Goal: Transaction & Acquisition: Purchase product/service

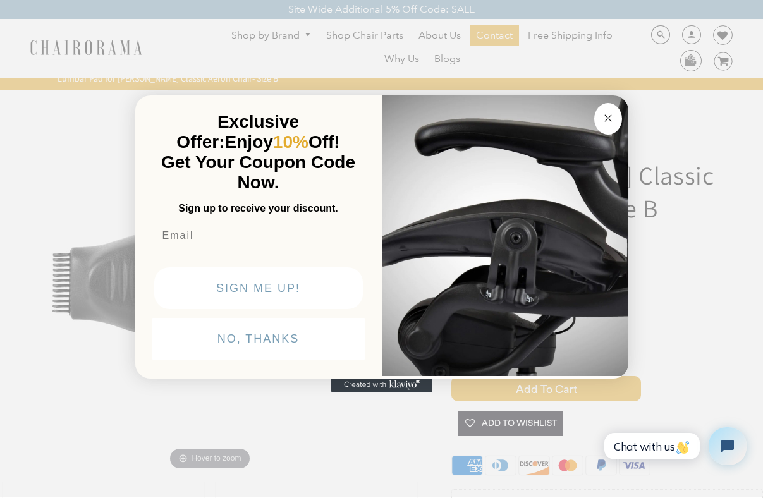
click at [610, 122] on circle "Close dialog" at bounding box center [607, 118] width 15 height 15
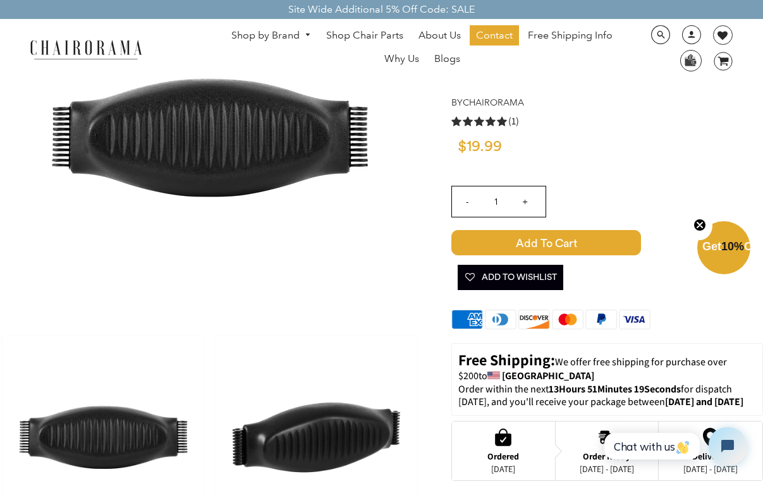
scroll to position [371, 0]
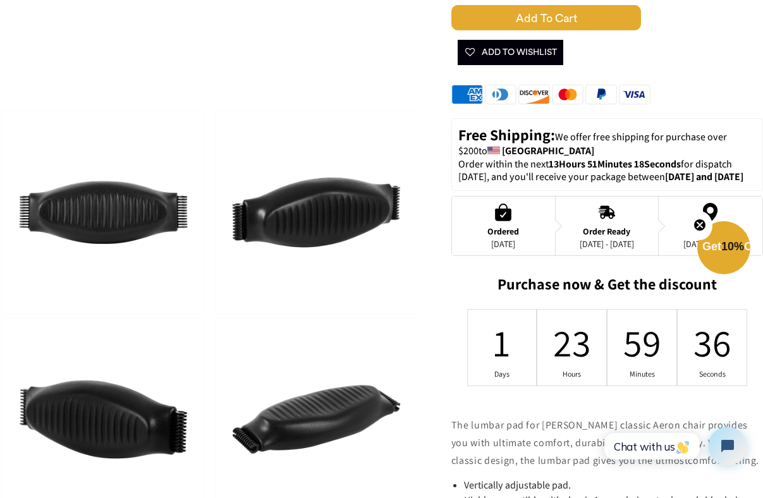
click at [267, 238] on img at bounding box center [316, 212] width 202 height 202
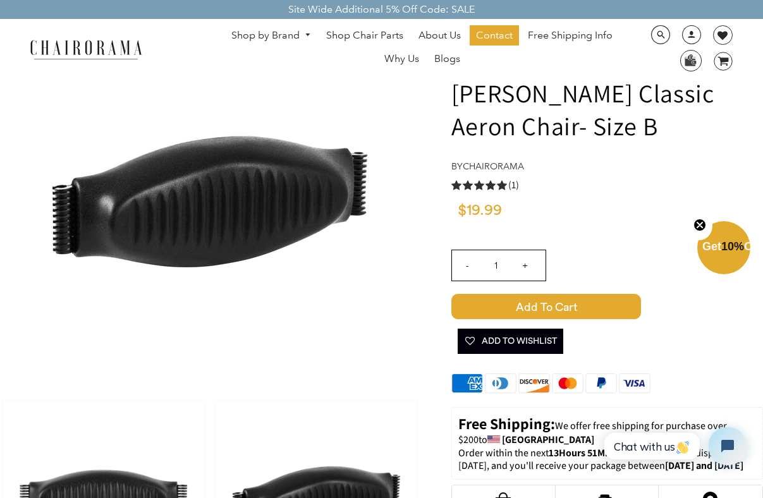
scroll to position [0, 0]
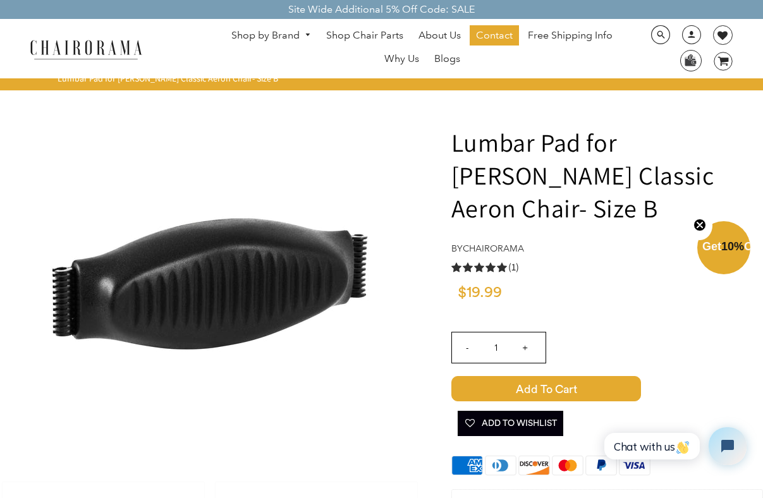
click at [281, 32] on link "Shop by Brand" at bounding box center [271, 36] width 92 height 20
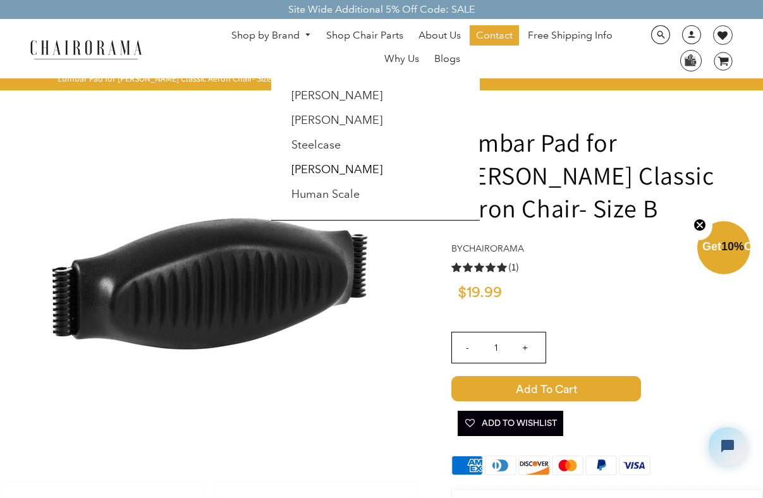
click at [713, 118] on div at bounding box center [381, 249] width 763 height 498
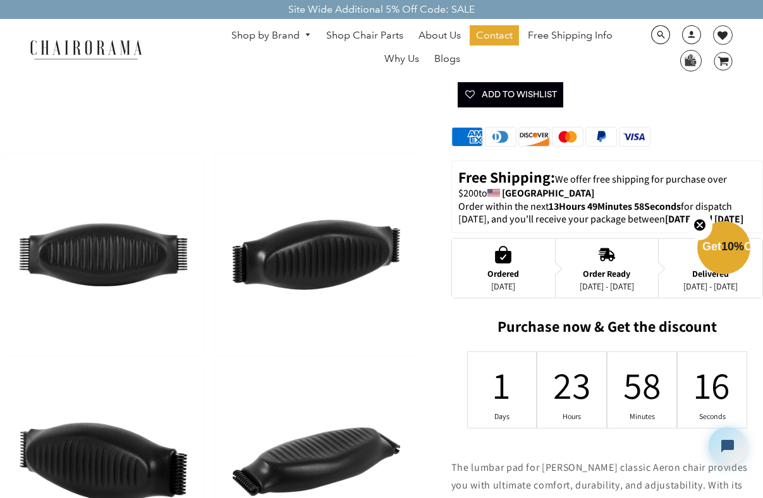
scroll to position [350, 0]
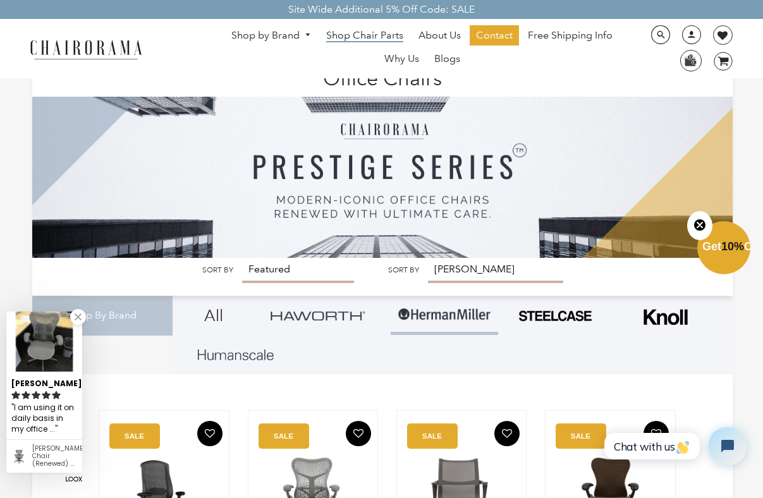
click at [366, 33] on span "Shop Chair Parts" at bounding box center [364, 35] width 77 height 13
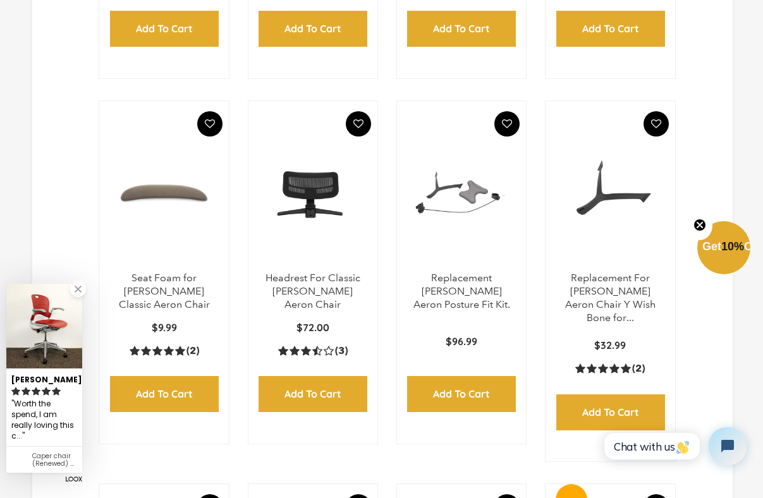
scroll to position [804, 0]
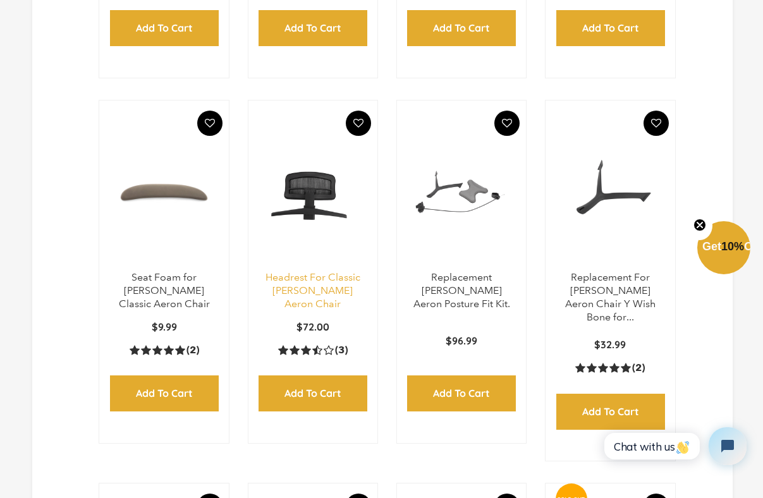
click at [314, 287] on link "Headrest For Classic [PERSON_NAME] Aeron Chair" at bounding box center [312, 290] width 95 height 39
